Goal: Task Accomplishment & Management: Use online tool/utility

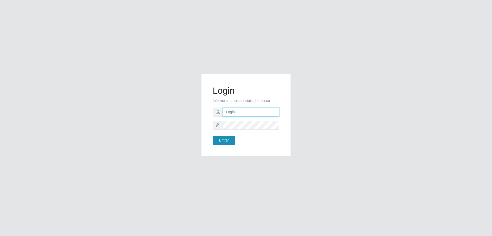
type input "[EMAIL_ADDRESS][DOMAIN_NAME]"
click at [231, 140] on button "Entrar" at bounding box center [224, 140] width 23 height 9
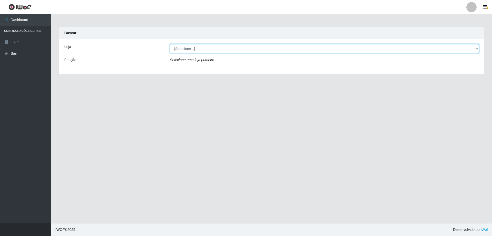
click at [231, 47] on select "[Selecione...] SuperShow Bis - [GEOGRAPHIC_DATA]" at bounding box center [324, 48] width 309 height 9
select select "59"
click at [170, 44] on select "[Selecione...] SuperShow Bis - [GEOGRAPHIC_DATA]" at bounding box center [324, 48] width 309 height 9
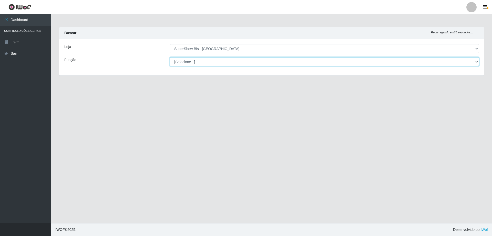
click at [187, 62] on select "[Selecione...] ASG ASG + ASG ++ Auxiliar de Cozinha Embalador Embalador + Embal…" at bounding box center [324, 61] width 309 height 9
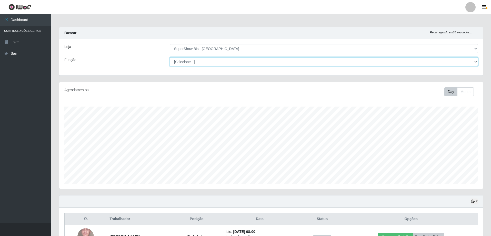
scroll to position [106, 424]
click at [133, 54] on div "Loja [Selecione...] SuperShow Bis - Avenida 6 Função [Selecione...] ASG ASG + A…" at bounding box center [271, 57] width 424 height 36
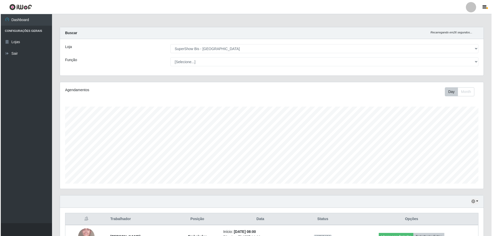
scroll to position [36, 0]
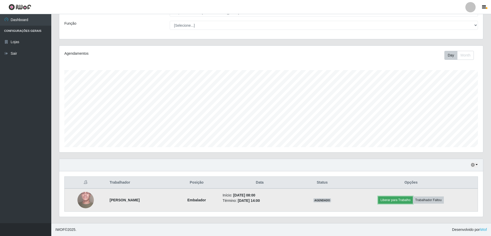
click at [398, 199] on button "Liberar para Trabalho" at bounding box center [395, 199] width 35 height 7
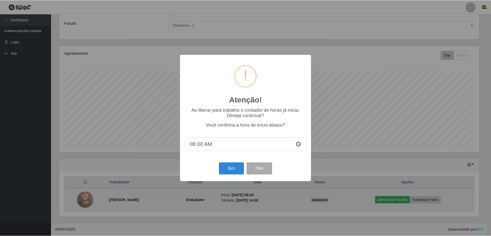
scroll to position [106, 421]
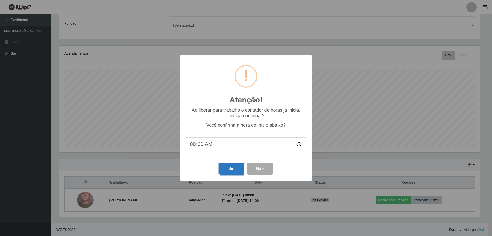
click at [224, 168] on button "Sim" at bounding box center [231, 168] width 25 height 12
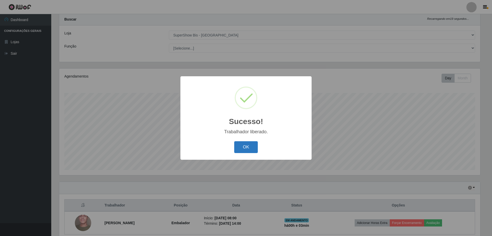
click at [237, 148] on button "OK" at bounding box center [246, 147] width 24 height 12
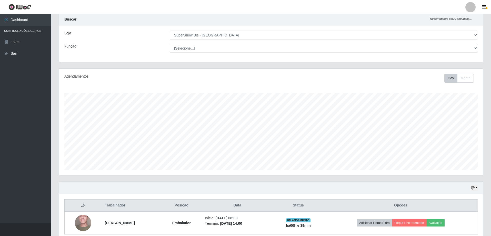
scroll to position [36, 0]
